Goal: Information Seeking & Learning: Learn about a topic

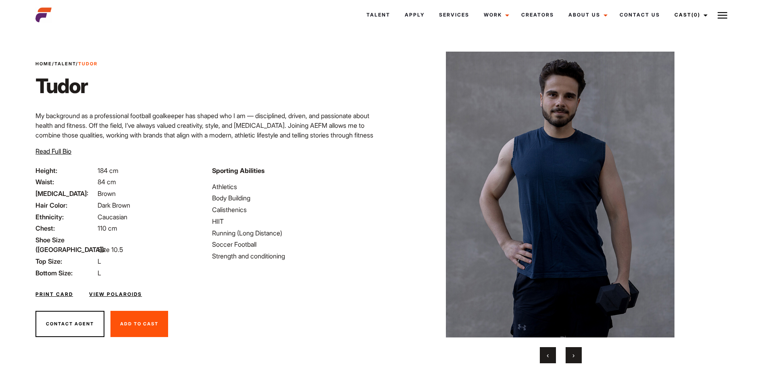
click at [52, 291] on link "Print Card" at bounding box center [53, 294] width 37 height 7
click at [121, 291] on link "View Polaroids" at bounding box center [115, 294] width 53 height 7
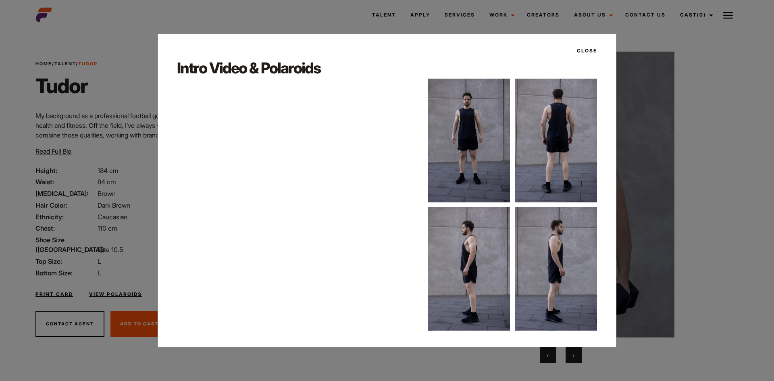
click at [586, 50] on button "Close" at bounding box center [584, 51] width 25 height 14
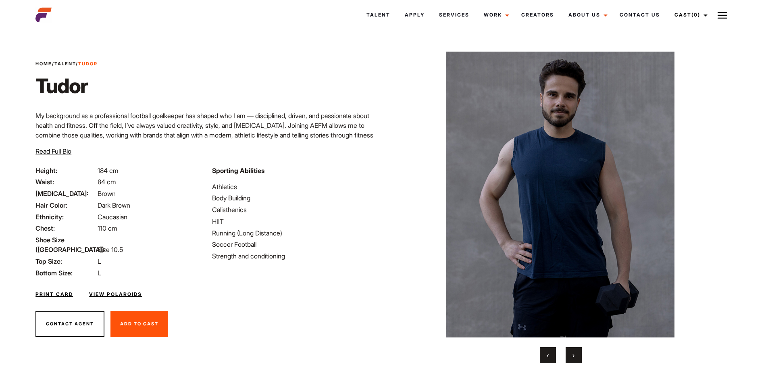
click at [41, 152] on span "Read Full Bio" at bounding box center [53, 151] width 36 height 8
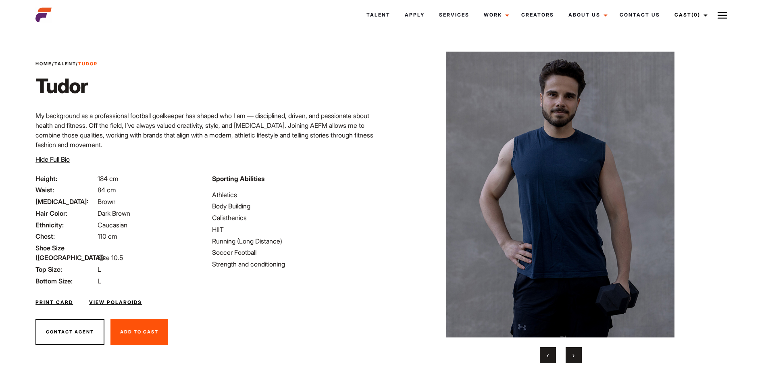
click at [573, 356] on span "›" at bounding box center [573, 355] width 2 height 8
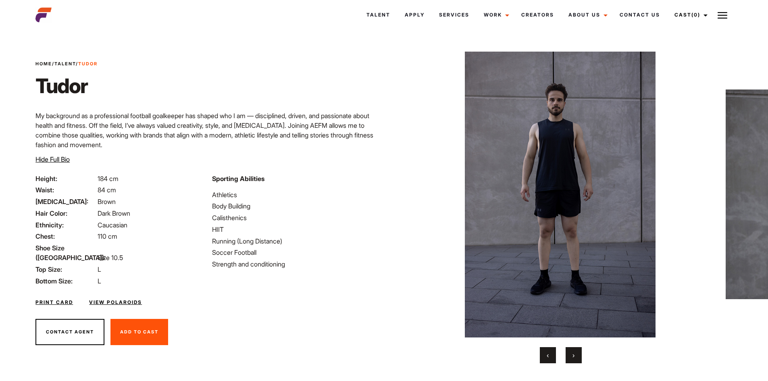
click at [573, 356] on span "›" at bounding box center [573, 355] width 2 height 8
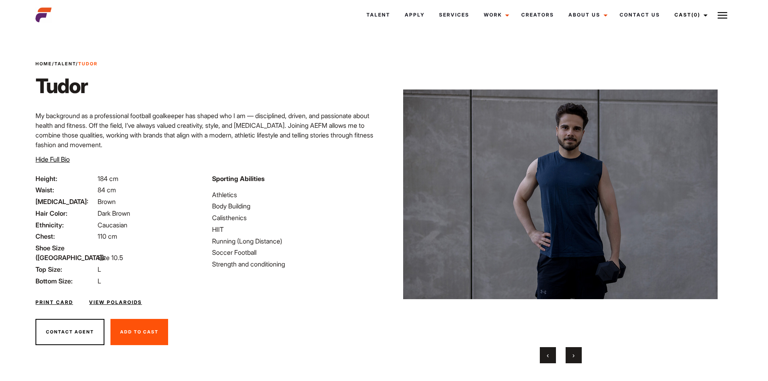
click at [573, 356] on span "›" at bounding box center [573, 355] width 2 height 8
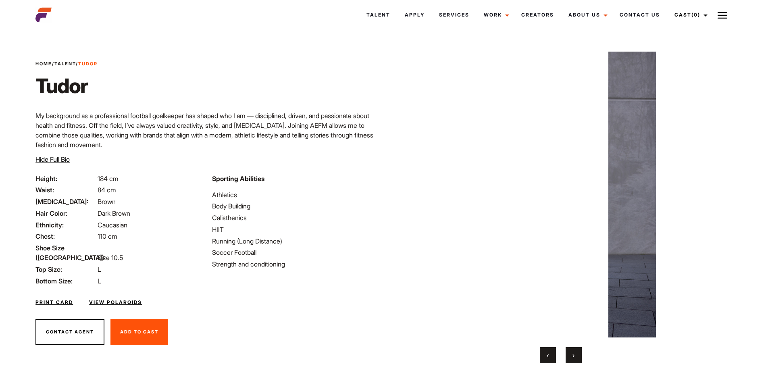
click at [573, 356] on span "›" at bounding box center [573, 355] width 2 height 8
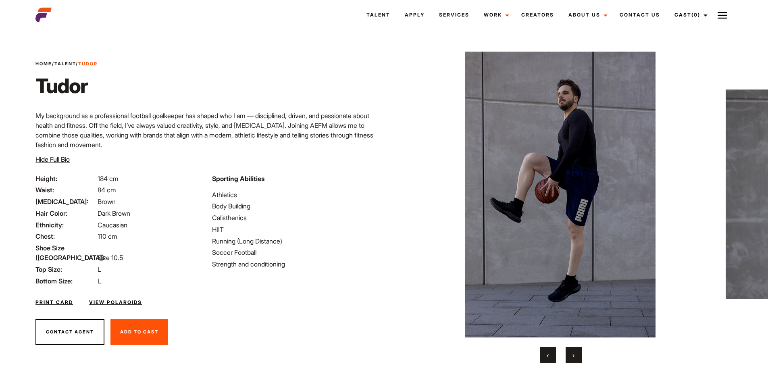
click at [573, 356] on span "›" at bounding box center [573, 355] width 2 height 8
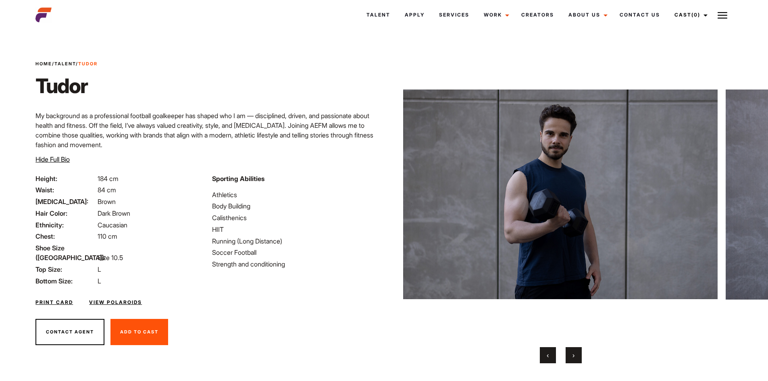
click at [573, 356] on span "›" at bounding box center [573, 355] width 2 height 8
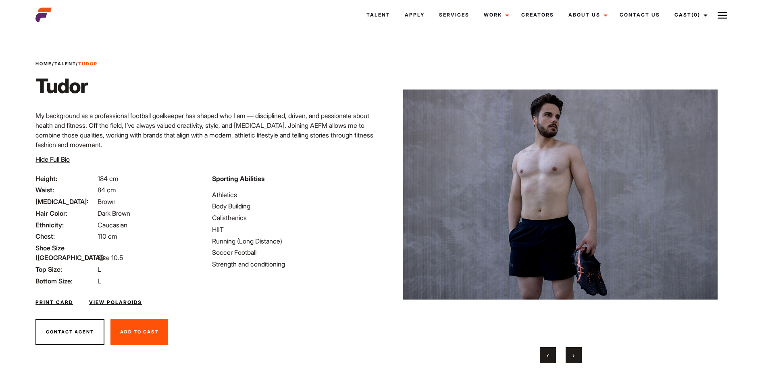
click at [573, 356] on span "›" at bounding box center [573, 355] width 2 height 8
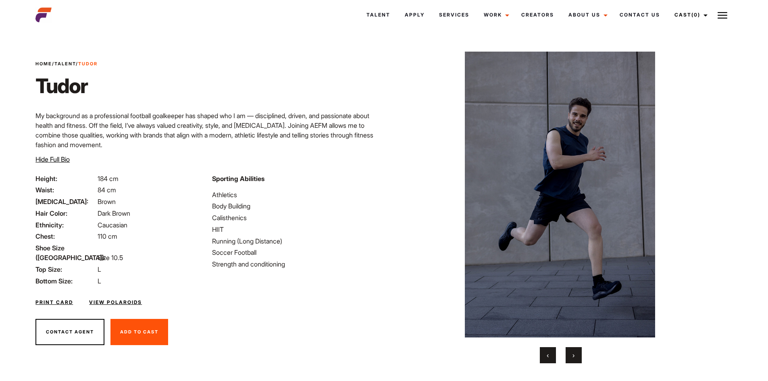
click at [573, 356] on span "›" at bounding box center [573, 355] width 2 height 8
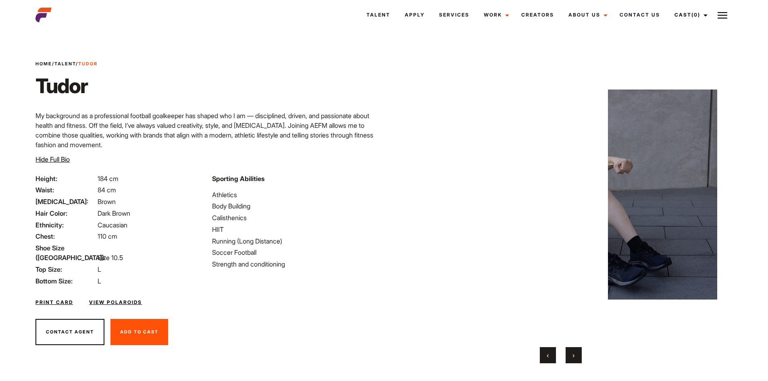
click at [573, 356] on span "›" at bounding box center [573, 355] width 2 height 8
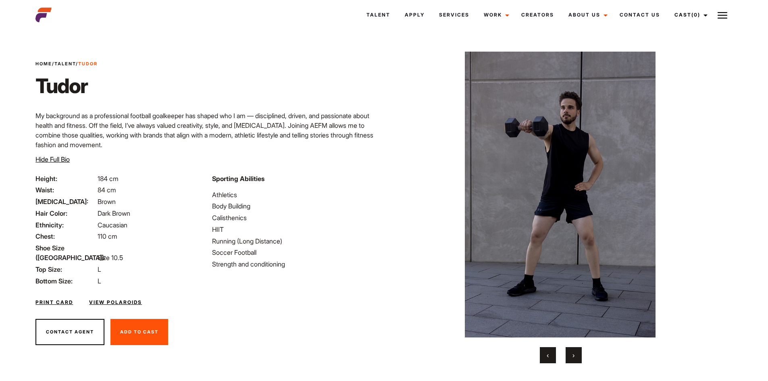
click at [573, 356] on span "›" at bounding box center [573, 355] width 2 height 8
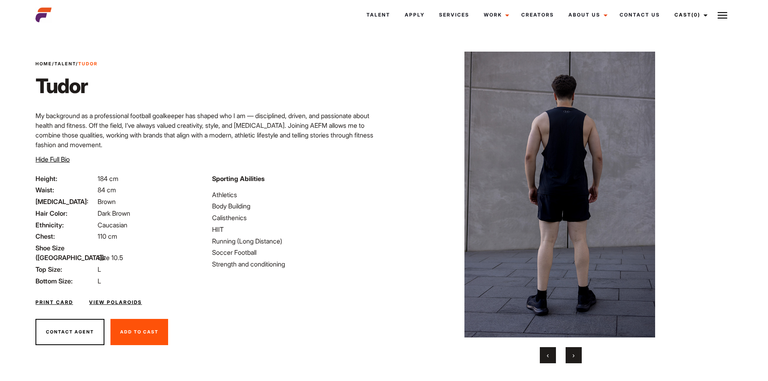
click at [573, 356] on span "›" at bounding box center [573, 355] width 2 height 8
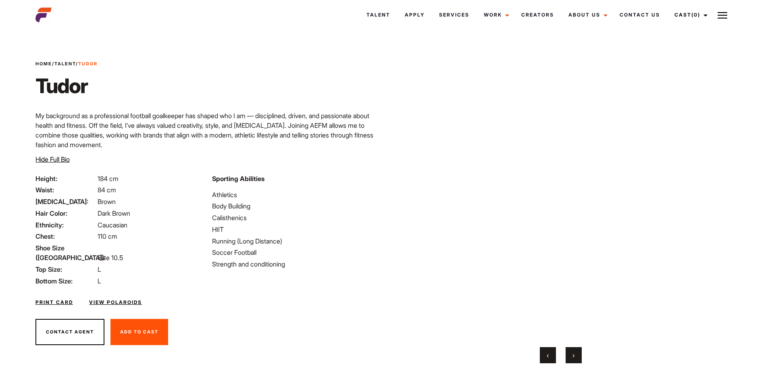
click at [573, 356] on span "›" at bounding box center [573, 355] width 2 height 8
